Goal: Transaction & Acquisition: Purchase product/service

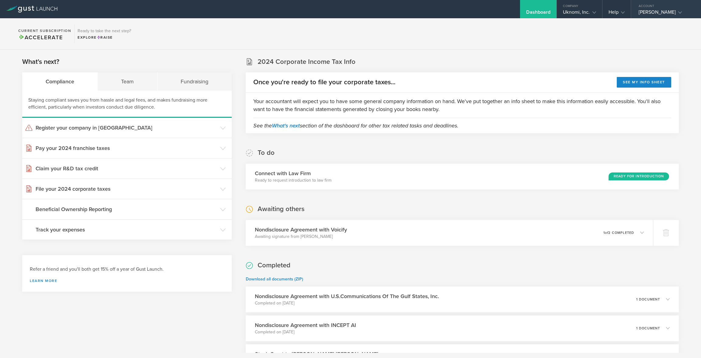
click at [666, 9] on div "[PERSON_NAME]" at bounding box center [664, 13] width 52 height 9
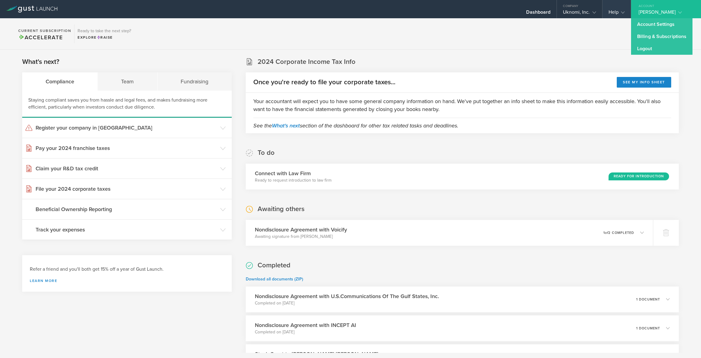
click at [608, 13] on div "Help" at bounding box center [616, 13] width 16 height 9
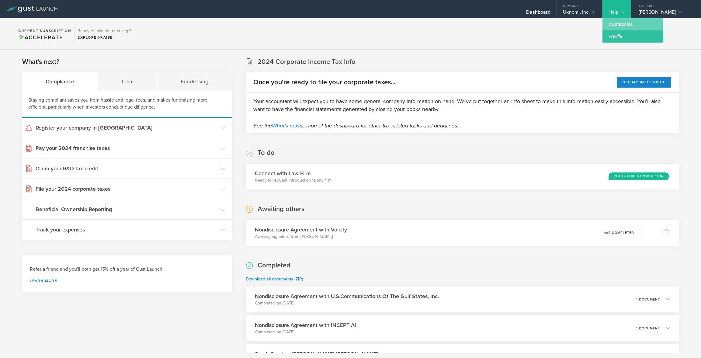
click at [602, 25] on link "Contact Us" at bounding box center [632, 24] width 61 height 12
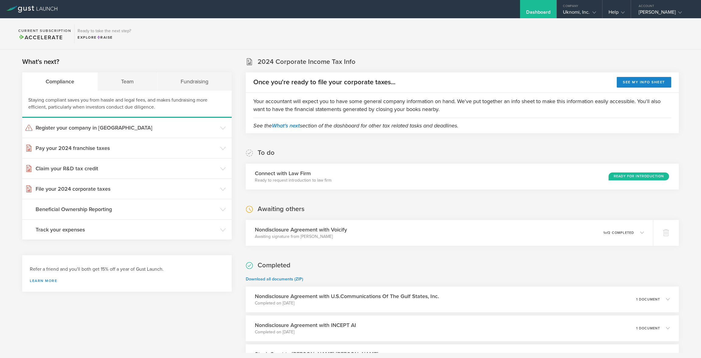
click at [608, 12] on div "Help" at bounding box center [616, 13] width 16 height 9
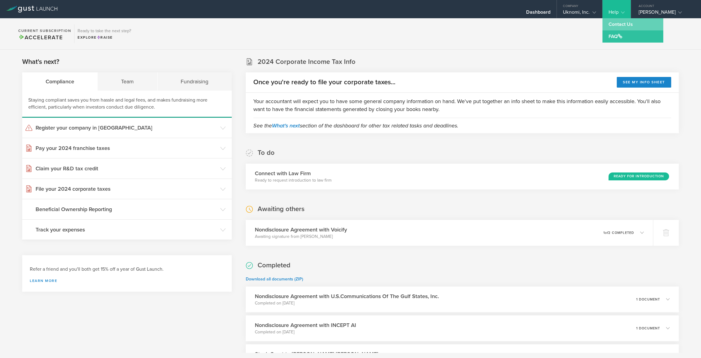
click at [602, 27] on link "Contact Us" at bounding box center [632, 24] width 61 height 12
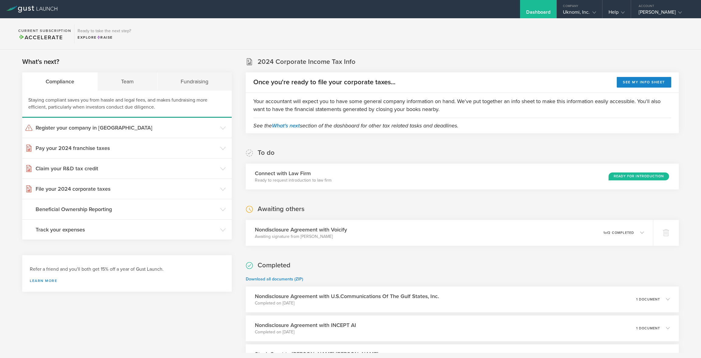
click at [520, 9] on div "Dashboard" at bounding box center [538, 9] width 36 height 18
click at [577, 10] on div "Uknomi, Inc." at bounding box center [579, 13] width 45 height 9
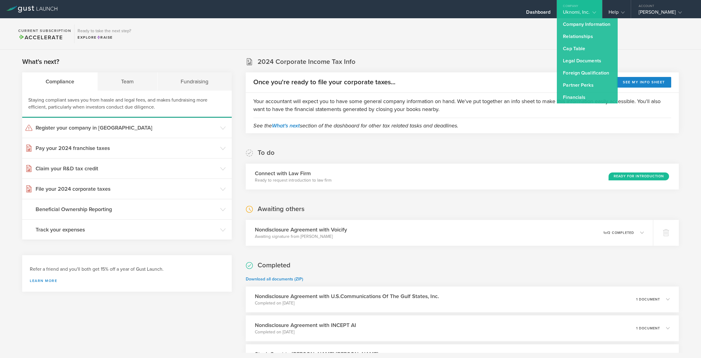
click at [590, 10] on gust-icon at bounding box center [593, 12] width 6 height 6
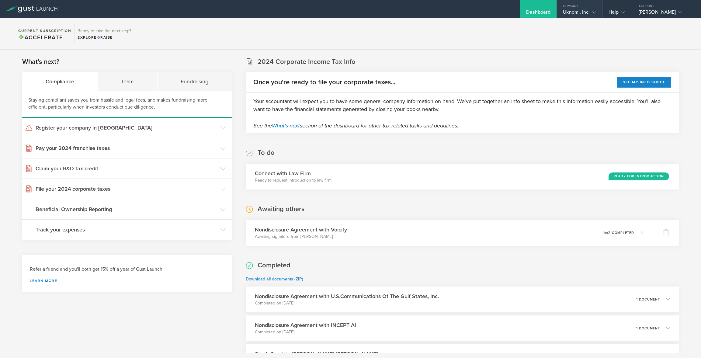
click at [563, 12] on div "Uknomi, Inc." at bounding box center [579, 13] width 33 height 9
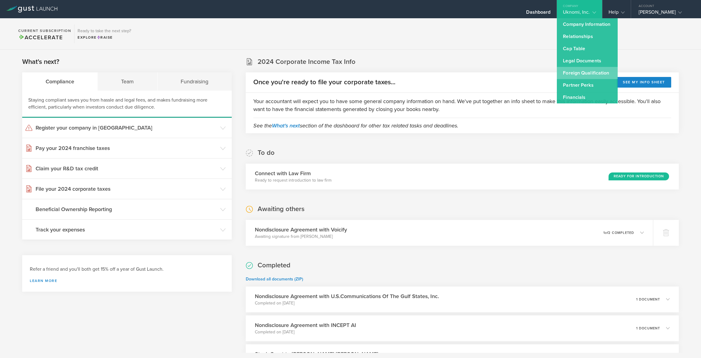
click at [567, 71] on link "Foreign Qualification" at bounding box center [587, 73] width 61 height 12
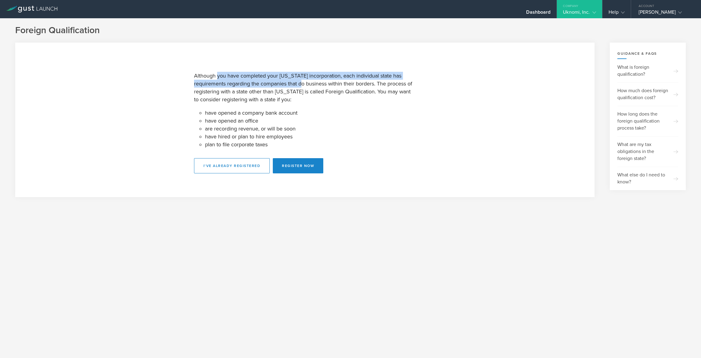
drag, startPoint x: 217, startPoint y: 78, endPoint x: 307, endPoint y: 87, distance: 90.1
click at [307, 87] on p "Although you have completed your [US_STATE] incorporation, each individual stat…" at bounding box center [305, 88] width 222 height 32
click at [325, 92] on p "Although you have completed your [US_STATE] incorporation, each individual stat…" at bounding box center [305, 88] width 222 height 32
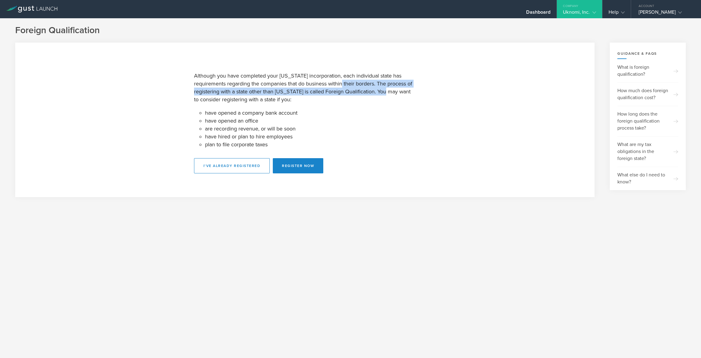
drag, startPoint x: 347, startPoint y: 83, endPoint x: 394, endPoint y: 88, distance: 47.1
click at [394, 88] on p "Although you have completed your [US_STATE] incorporation, each individual stat…" at bounding box center [305, 88] width 222 height 32
click at [390, 91] on p "Although you have completed your [US_STATE] incorporation, each individual stat…" at bounding box center [305, 88] width 222 height 32
drag, startPoint x: 252, startPoint y: 93, endPoint x: 329, endPoint y: 93, distance: 77.2
click at [329, 93] on p "Although you have completed your [US_STATE] incorporation, each individual stat…" at bounding box center [305, 88] width 222 height 32
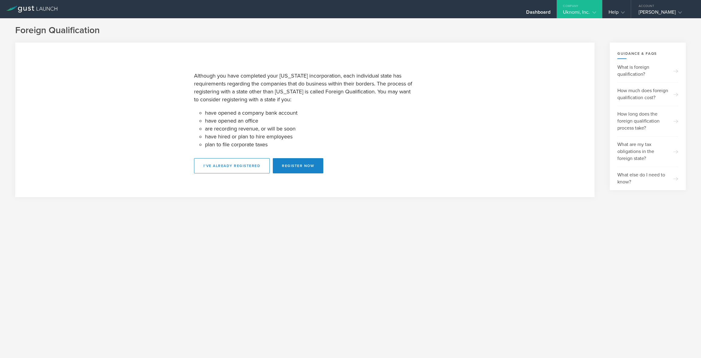
click at [373, 91] on p "Although you have completed your [US_STATE] incorporation, each individual stat…" at bounding box center [305, 88] width 222 height 32
drag, startPoint x: 387, startPoint y: 92, endPoint x: 398, endPoint y: 108, distance: 19.5
click at [398, 109] on div "Although you have completed your [US_STATE] incorporation, each individual stat…" at bounding box center [305, 119] width 222 height 107
click at [310, 102] on p "Although you have completed your [US_STATE] incorporation, each individual stat…" at bounding box center [305, 88] width 222 height 32
click at [303, 166] on button "Register Now" at bounding box center [298, 165] width 50 height 15
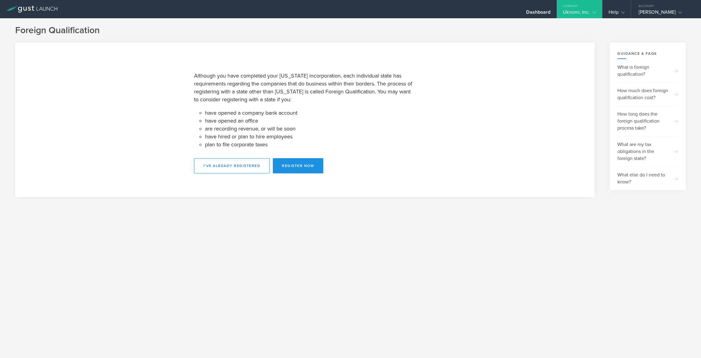
select select "[GEOGRAPHIC_DATA]"
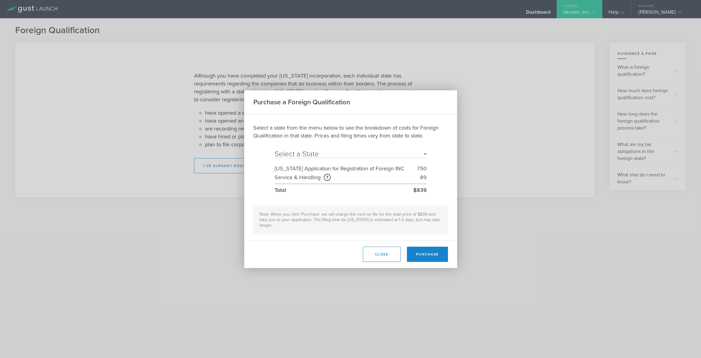
click at [652, 123] on div "Purchase a Foreign Qualification Select a state from the menu below to see the …" at bounding box center [350, 179] width 701 height 358
click at [666, 120] on div "Purchase a Foreign Qualification Select a state from the menu below to see the …" at bounding box center [350, 179] width 701 height 358
